Goal: Task Accomplishment & Management: Manage account settings

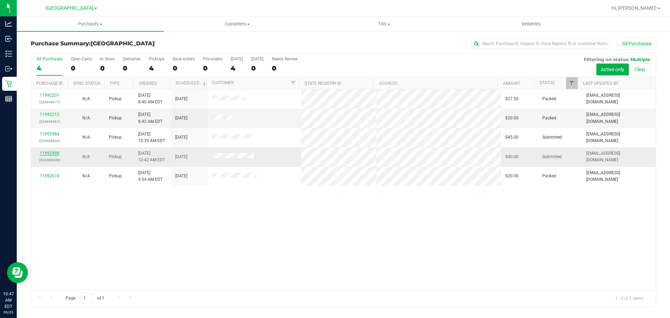
click at [50, 154] on link "11992998" at bounding box center [50, 153] width 20 height 5
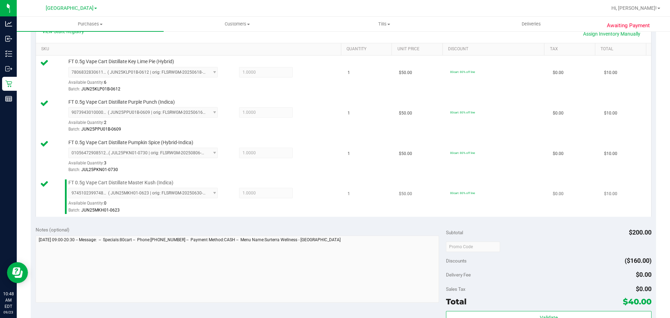
scroll to position [244, 0]
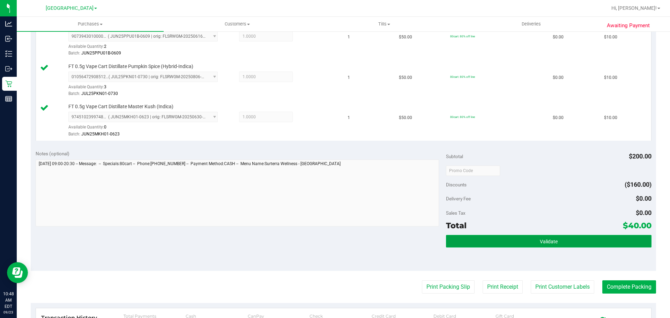
click at [534, 237] on button "Validate" at bounding box center [548, 241] width 205 height 13
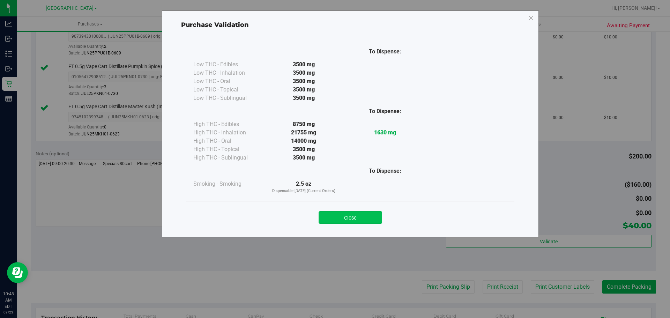
click at [373, 220] on button "Close" at bounding box center [351, 217] width 64 height 13
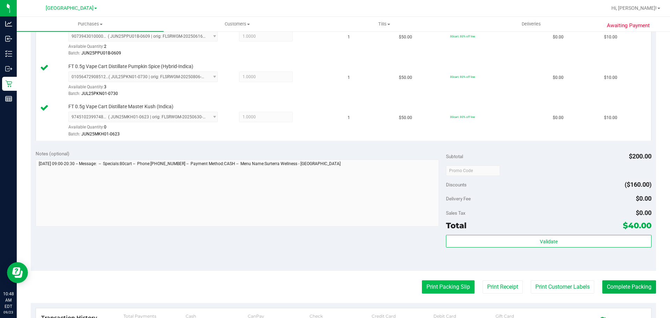
click at [451, 282] on button "Print Packing Slip" at bounding box center [448, 286] width 53 height 13
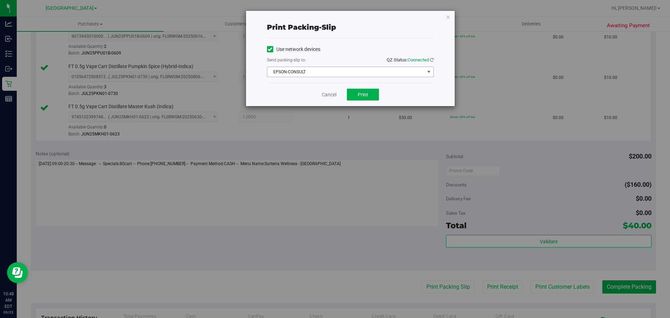
click at [330, 72] on span "EPSON-CONSULT" at bounding box center [345, 72] width 157 height 10
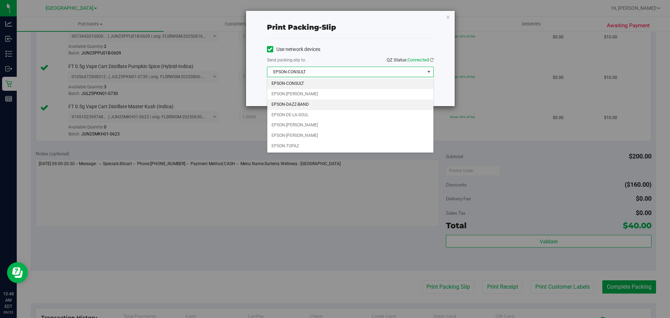
click at [313, 105] on li "EPSON-DAZZ-BAND" at bounding box center [350, 104] width 166 height 10
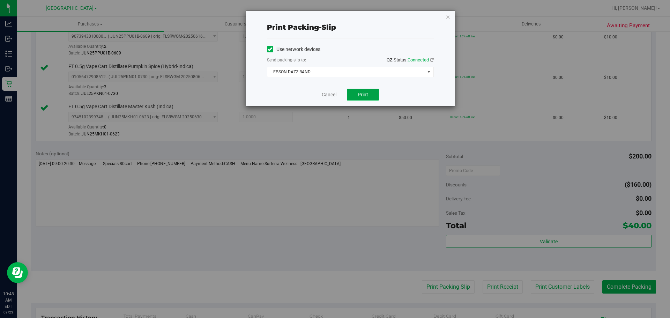
click at [359, 93] on span "Print" at bounding box center [363, 95] width 10 height 6
click at [322, 96] on link "Cancel" at bounding box center [329, 94] width 15 height 7
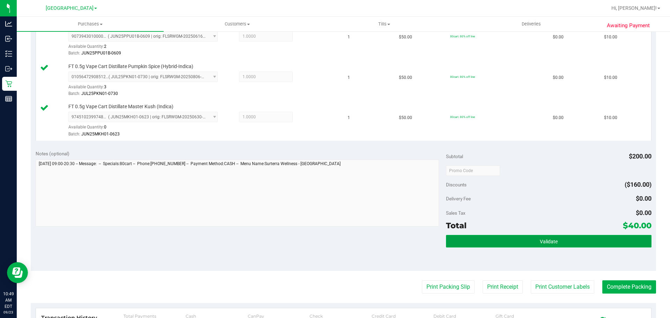
click at [559, 247] on button "Validate" at bounding box center [548, 241] width 205 height 13
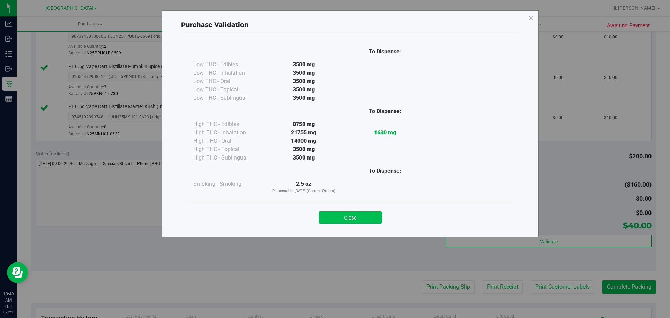
click at [374, 219] on button "Close" at bounding box center [351, 217] width 64 height 13
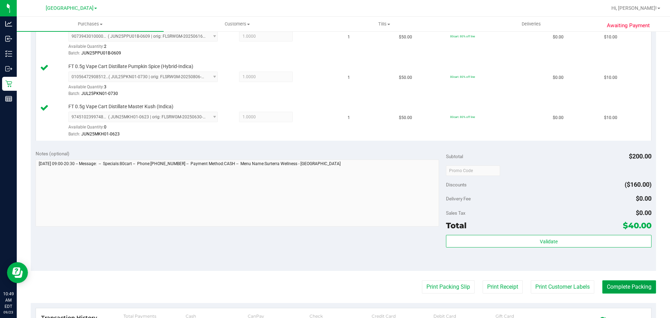
click at [626, 291] on button "Complete Packing" at bounding box center [629, 286] width 54 height 13
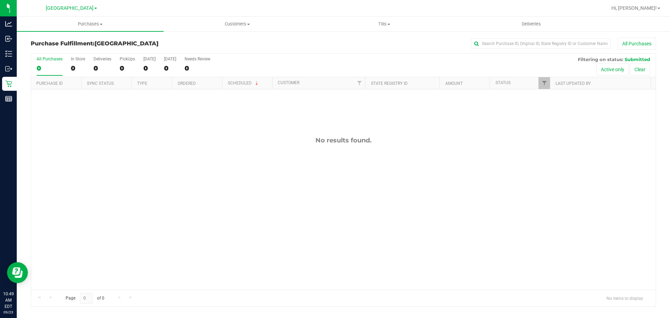
click at [180, 46] on h3 "Purchase Fulfillment: [GEOGRAPHIC_DATA]" at bounding box center [135, 43] width 208 height 6
